Goal: Task Accomplishment & Management: Complete application form

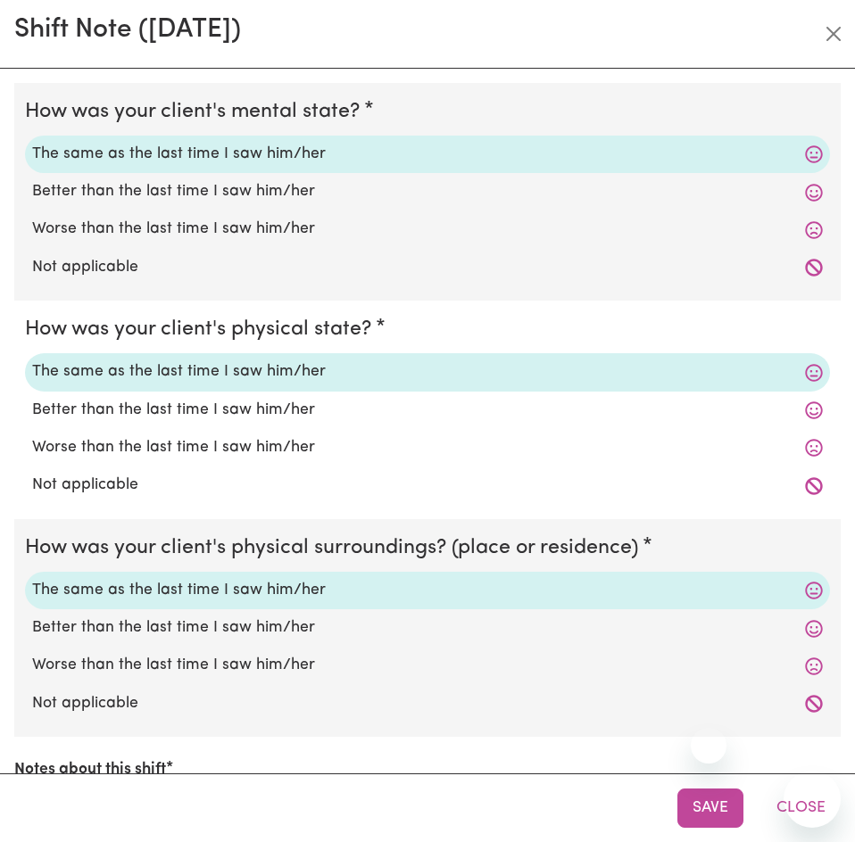
select select "4878"
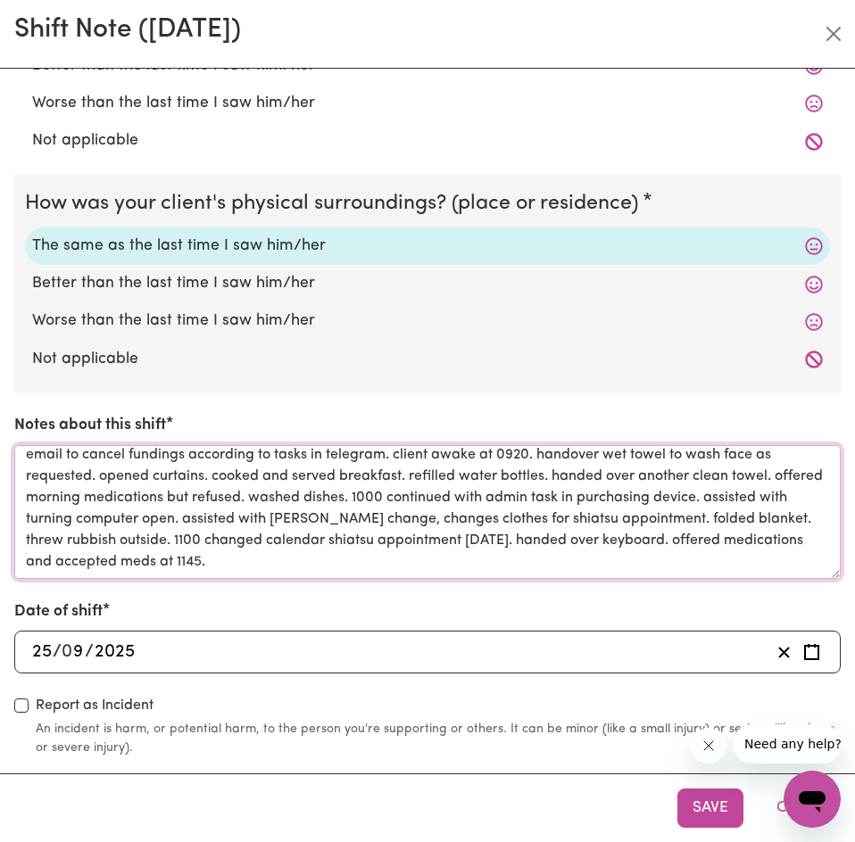
click at [638, 557] on textarea "0900 arrived on shift read over handover notes. hung waterproof mattress outdoo…" at bounding box center [427, 512] width 826 height 134
drag, startPoint x: 258, startPoint y: 539, endPoint x: 443, endPoint y: 590, distance: 191.6
click at [427, 575] on textarea "0900 arrived on shift read over handover notes. hung waterproof mattress outdoo…" at bounding box center [427, 512] width 826 height 134
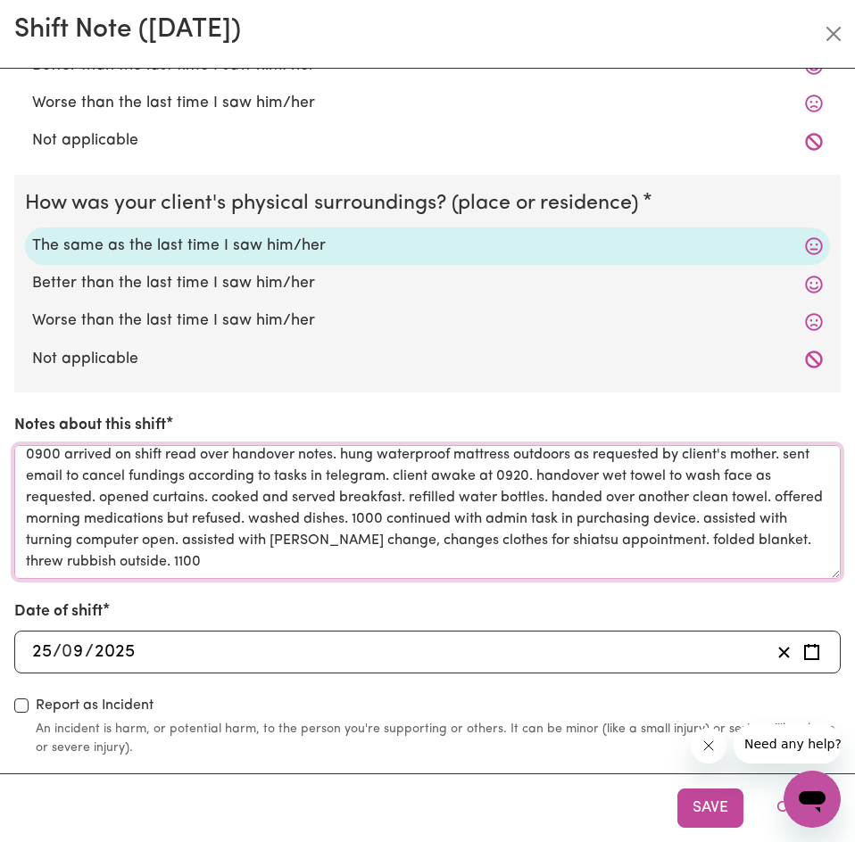
paste textarea "changed calendar shiatsu appointment [DATE]. handed over keyboard. offered medi…"
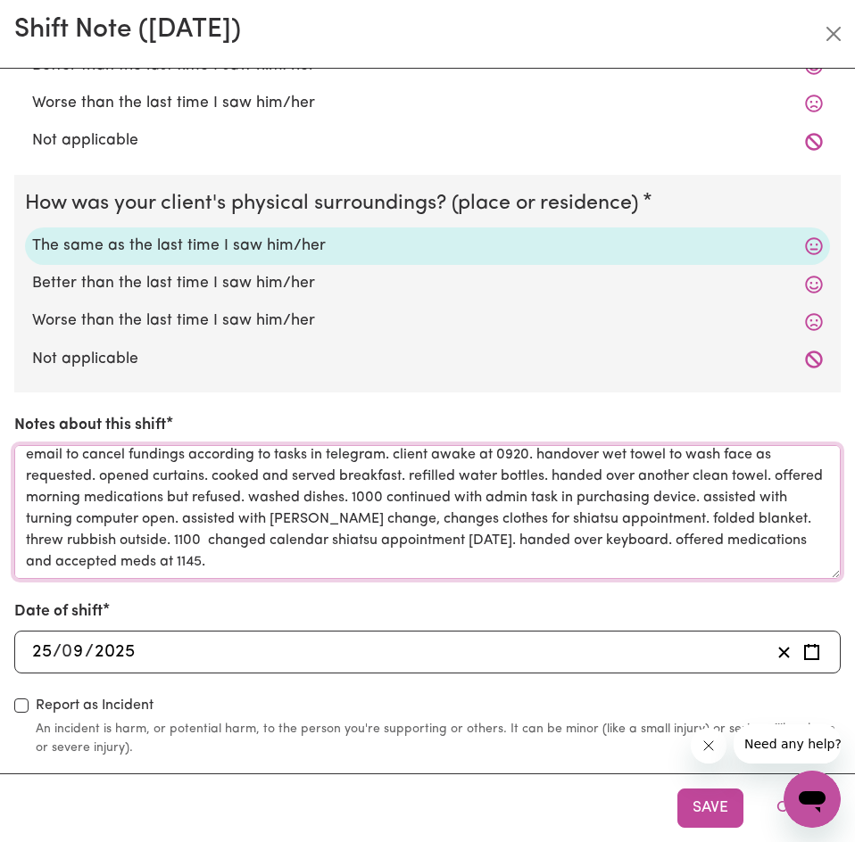
click at [632, 531] on textarea "0900 arrived on shift read over handover notes. hung waterproof mattress outdoo…" at bounding box center [427, 512] width 826 height 134
click at [668, 572] on textarea "0900 arrived on shift read over handover notes. hung waterproof mattress outdoo…" at bounding box center [427, 512] width 826 height 134
paste textarea "assisted with localising ear wax removing tool"
click at [684, 561] on textarea "0900 arrived on shift read over handover notes. hung waterproof mattress outdoo…" at bounding box center [427, 512] width 826 height 134
paste textarea "assisted with diaper change. replaced [PERSON_NAME]. dumped rubbish outside. as…"
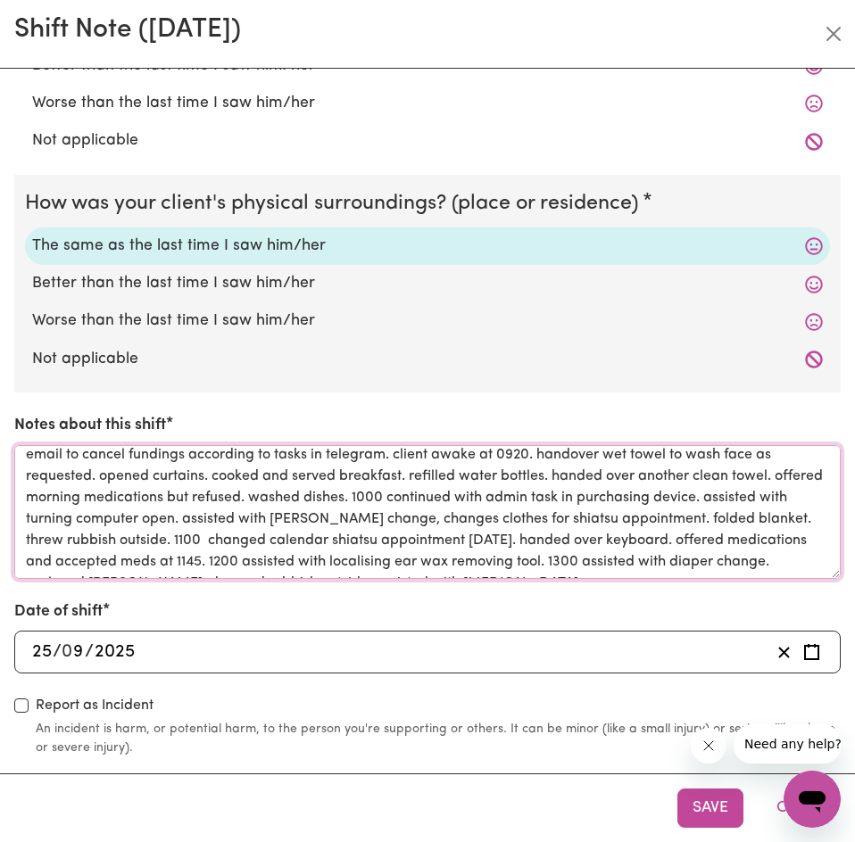
scroll to position [43, 0]
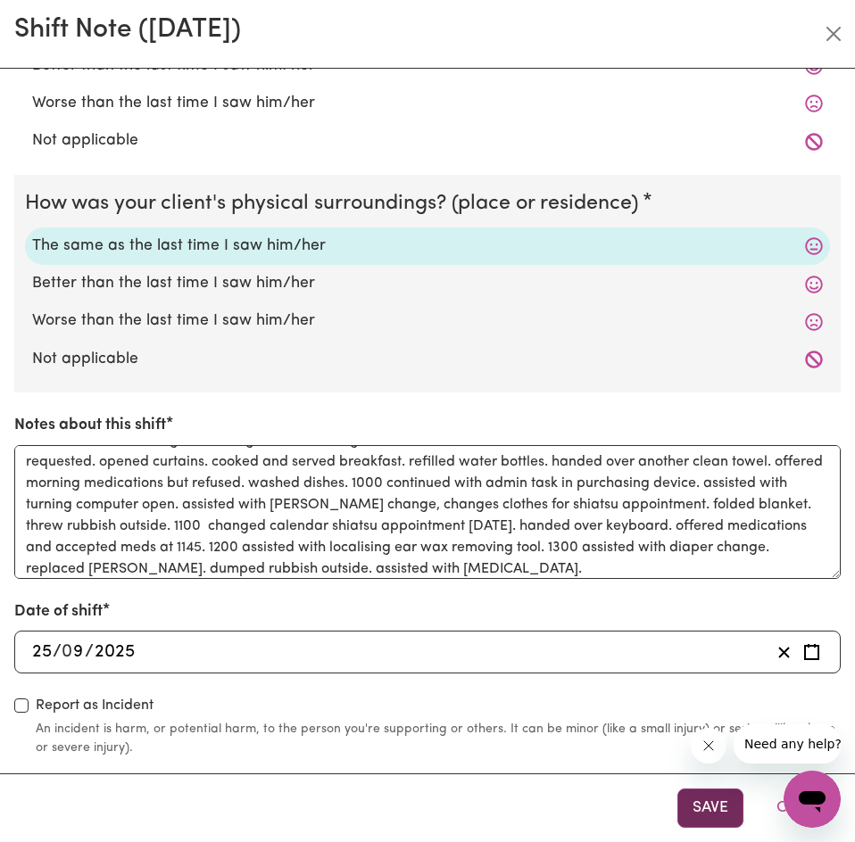
drag, startPoint x: 705, startPoint y: 804, endPoint x: 724, endPoint y: 798, distance: 19.8
click at [718, 800] on button "Save" at bounding box center [710, 808] width 66 height 39
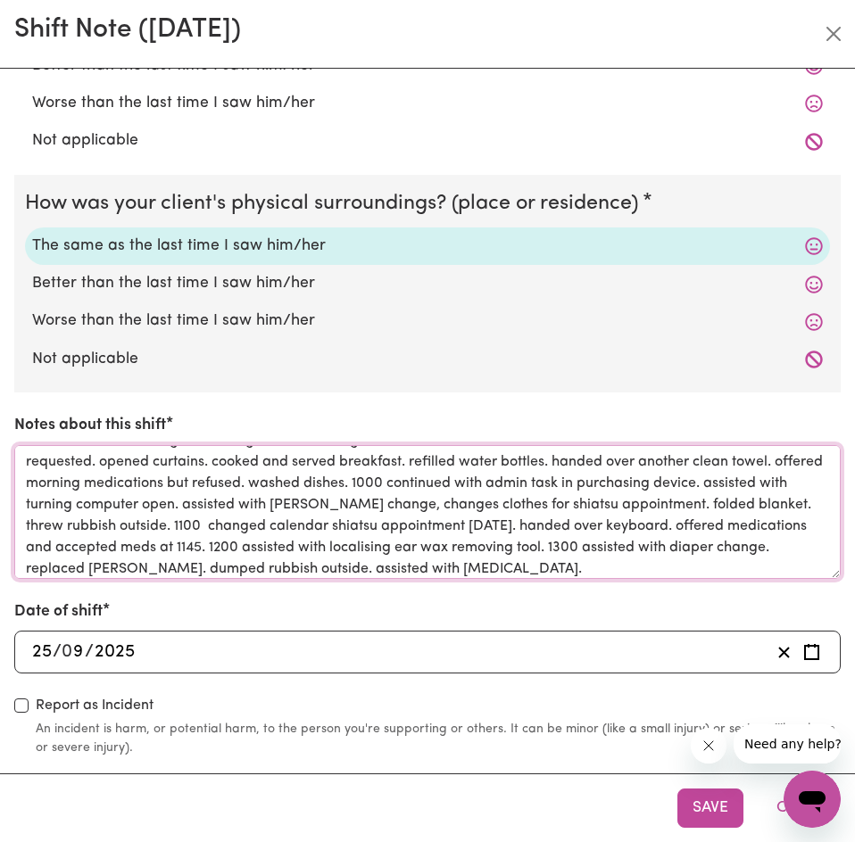
click at [610, 485] on textarea "0900 arrived on shift read over handover notes. hung waterproof mattress outdoo…" at bounding box center [427, 512] width 826 height 134
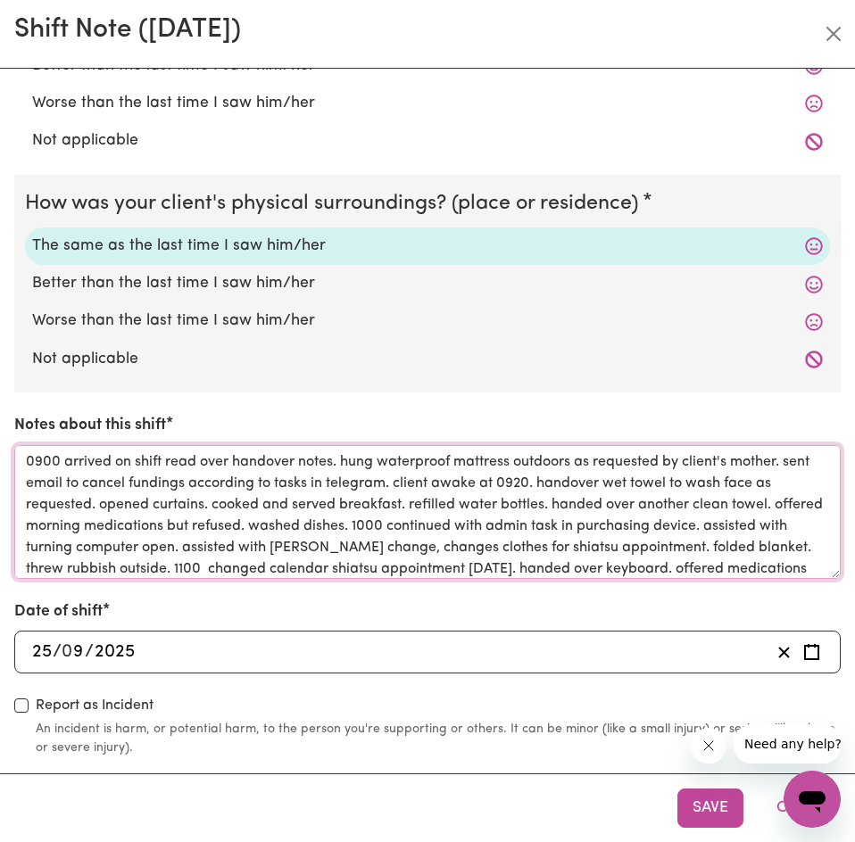
scroll to position [50, 0]
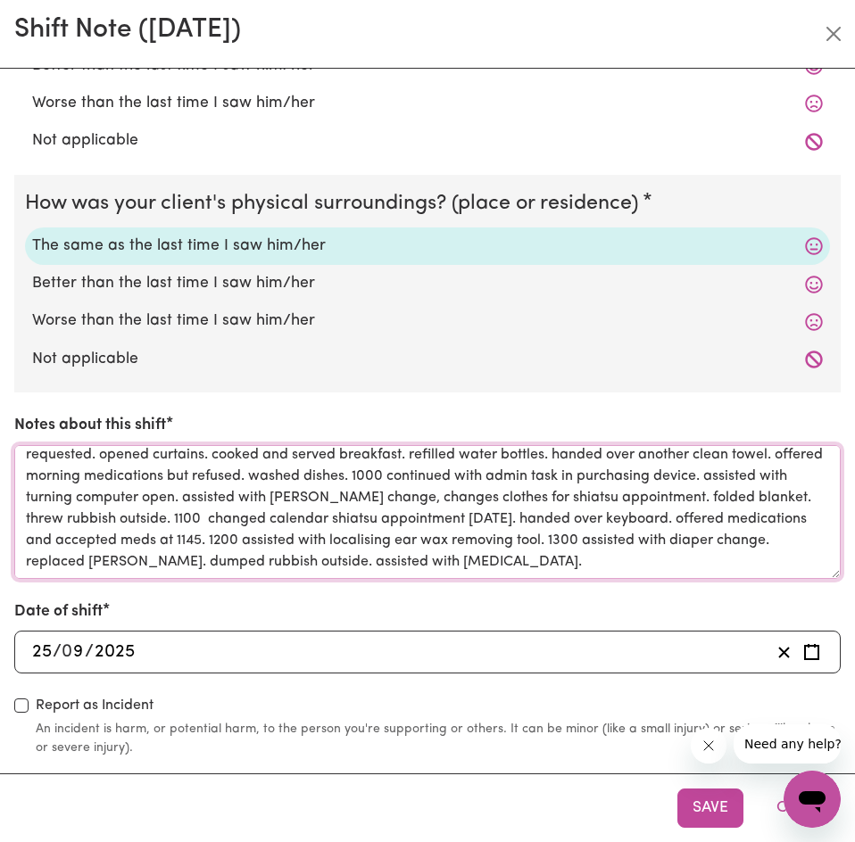
click at [684, 548] on textarea "0900 arrived on shift read over handover notes. hung waterproof mattress outdoo…" at bounding box center [427, 512] width 826 height 134
click at [685, 560] on textarea "0900 arrived on shift read over handover notes. hung waterproof mattress outdoo…" at bounding box center [427, 512] width 826 height 134
drag, startPoint x: 685, startPoint y: 560, endPoint x: 721, endPoint y: 544, distance: 38.8
click at [721, 544] on textarea "0900 arrived on shift read over handover notes. hung waterproof mattress outdoo…" at bounding box center [427, 512] width 826 height 134
paste textarea "assisted and swept bedside to look for missing knob for keyboard. sent email as…"
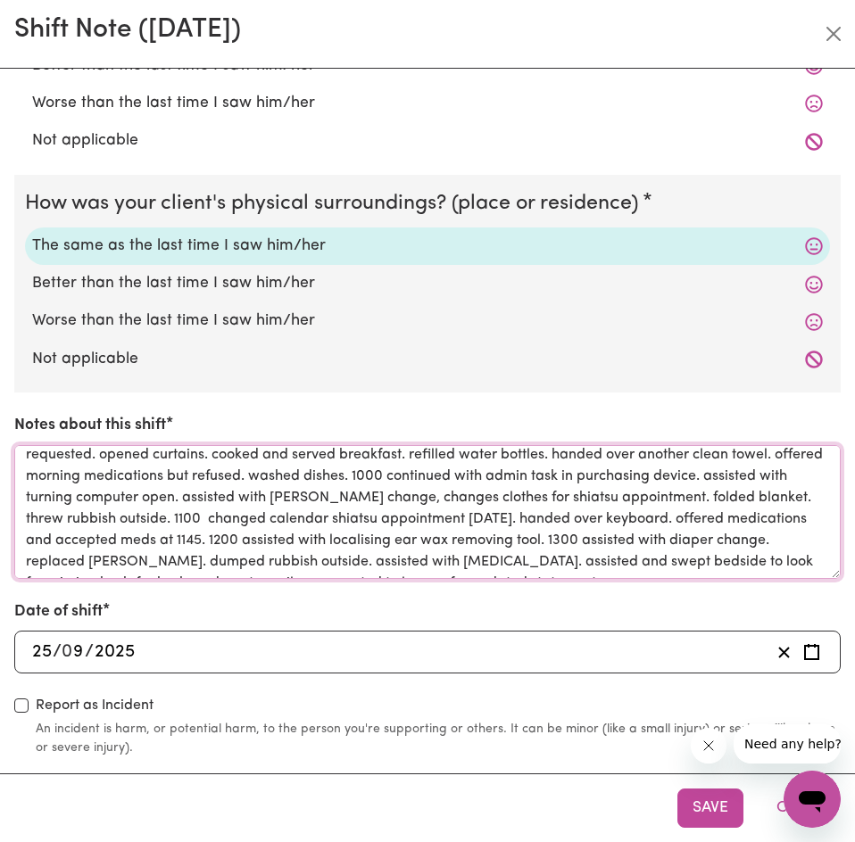
scroll to position [64, 0]
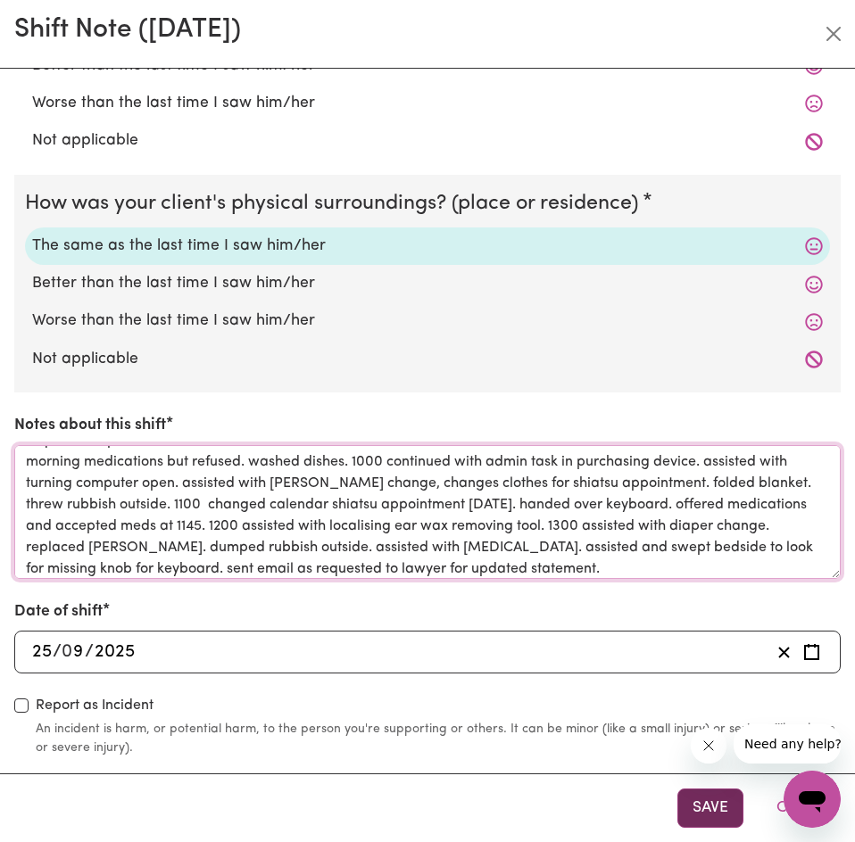
type textarea "0900 arrived on shift read over handover notes. hung waterproof mattress outdoo…"
click at [714, 814] on button "Save" at bounding box center [710, 808] width 66 height 39
